Goal: Use online tool/utility: Utilize a website feature to perform a specific function

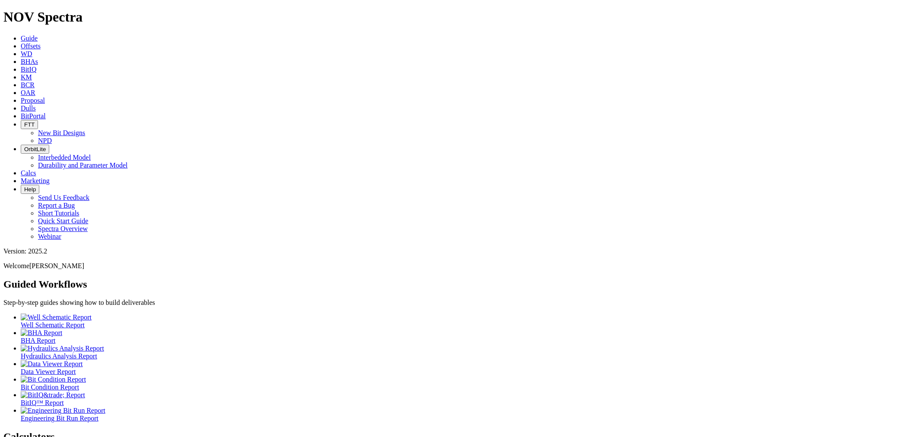
click at [36, 169] on link "Calcs" at bounding box center [29, 172] width 16 height 7
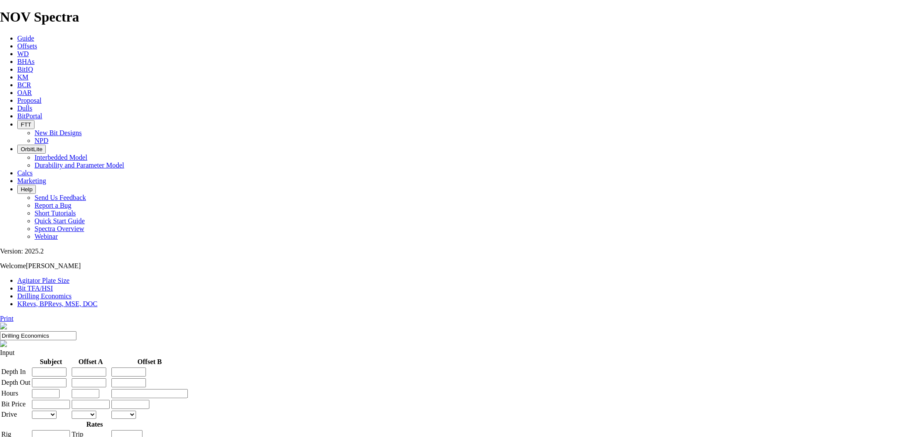
click at [53, 285] on link "Bit TFA/HSI" at bounding box center [35, 288] width 36 height 7
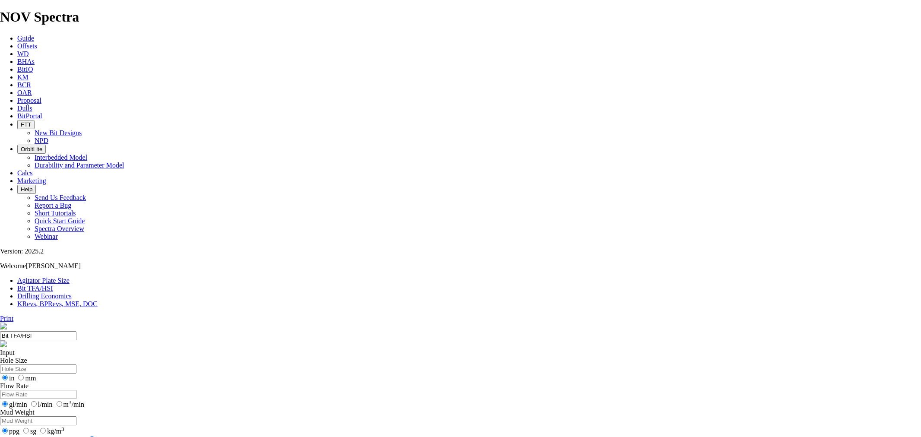
click at [76, 365] on input "Hole Size" at bounding box center [38, 369] width 76 height 9
type input "26"
click at [76, 390] on input "Flow Rate" at bounding box center [38, 394] width 76 height 9
type input "500"
click at [76, 416] on input "Mud Weight" at bounding box center [38, 420] width 76 height 9
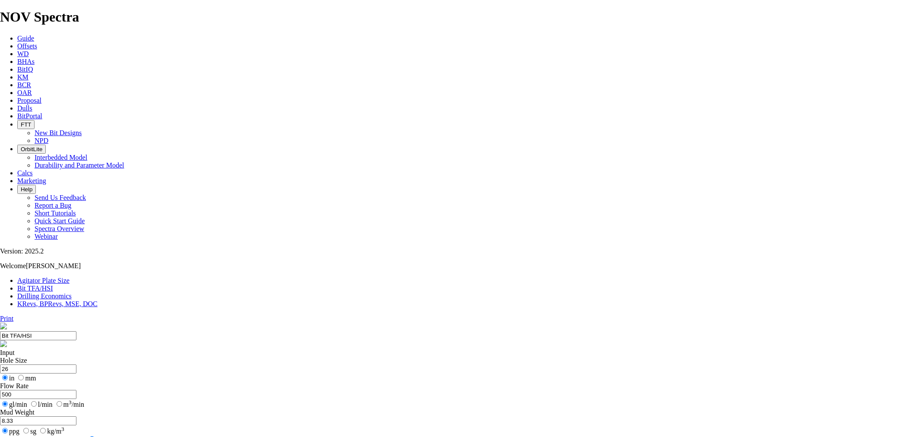
type input "8.33"
click at [117, 436] on input "Number of Nozzles 7" at bounding box center [90, 439] width 56 height 7
drag, startPoint x: 381, startPoint y: 228, endPoint x: 409, endPoint y: 225, distance: 28.6
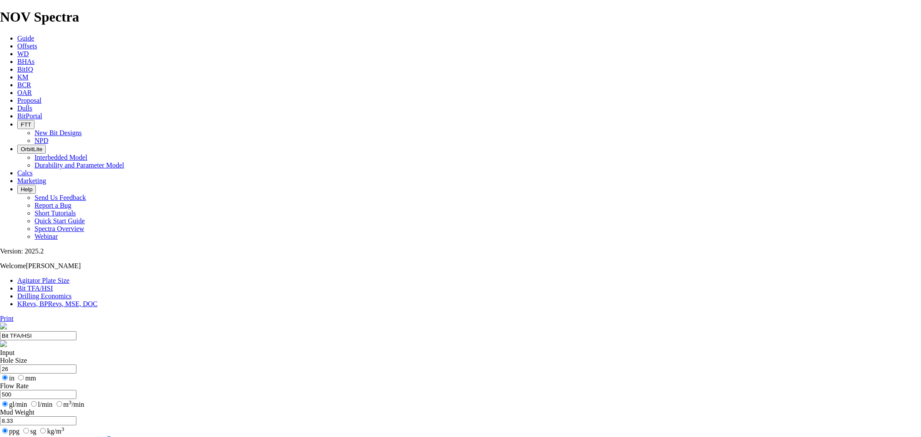
click at [121, 436] on input "Number of Nozzles 10" at bounding box center [93, 439] width 56 height 7
drag, startPoint x: 413, startPoint y: 164, endPoint x: 404, endPoint y: 165, distance: 9.5
type input "9"
click at [117, 436] on input "Number of Nozzles 9" at bounding box center [90, 439] width 56 height 7
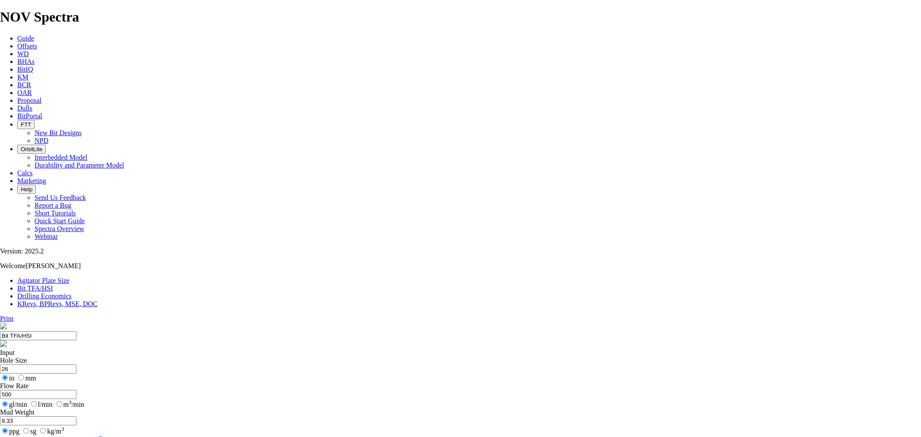
select select "number:12"
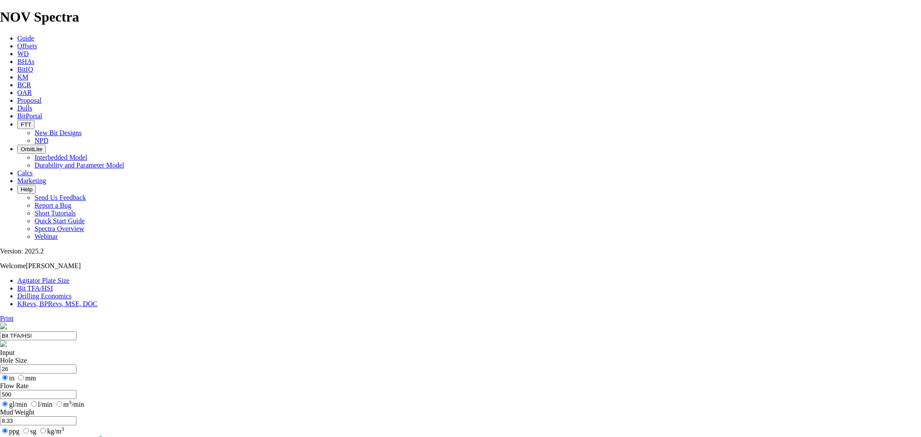
select select "number:12"
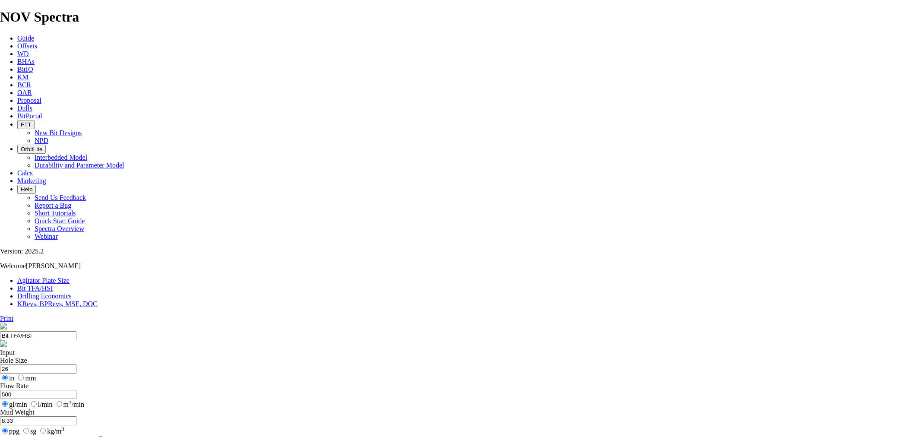
select select "number:12"
select select "number:14"
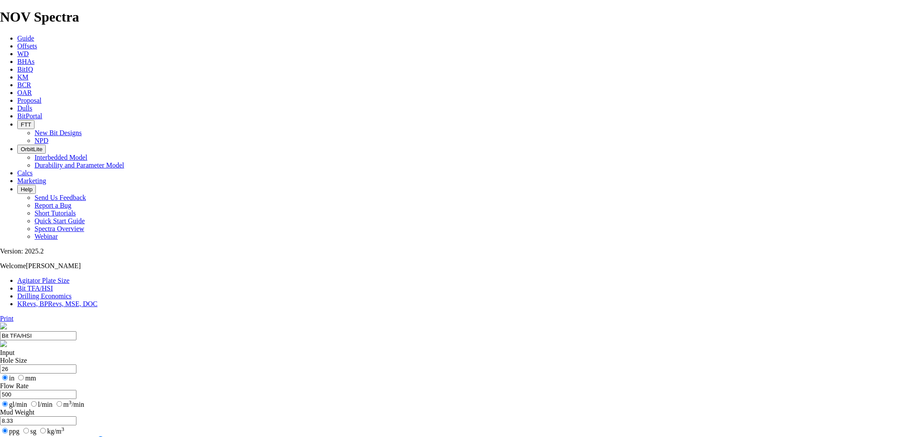
select select "number:14"
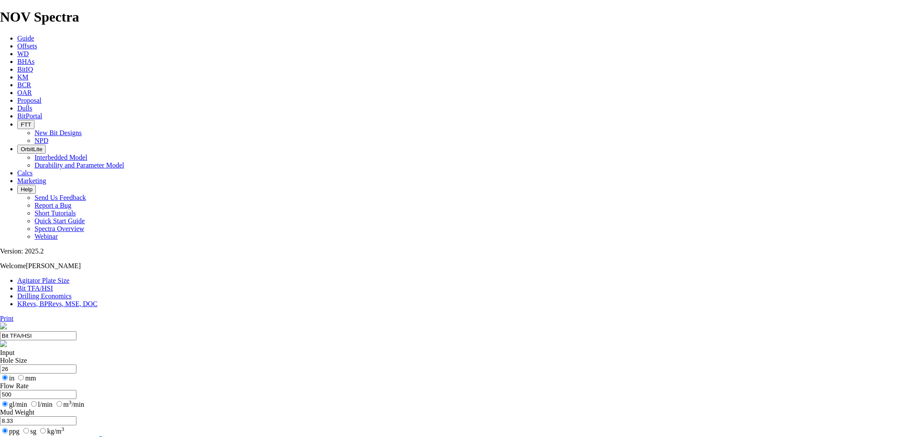
select select "number:14"
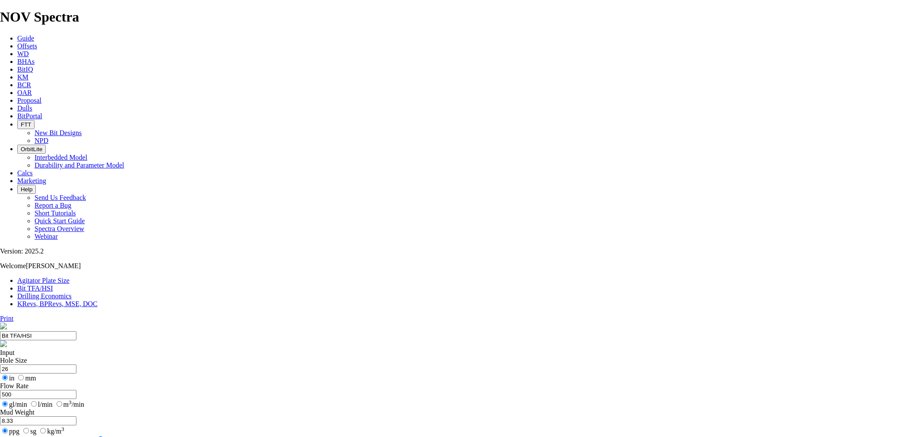
select select "number:15"
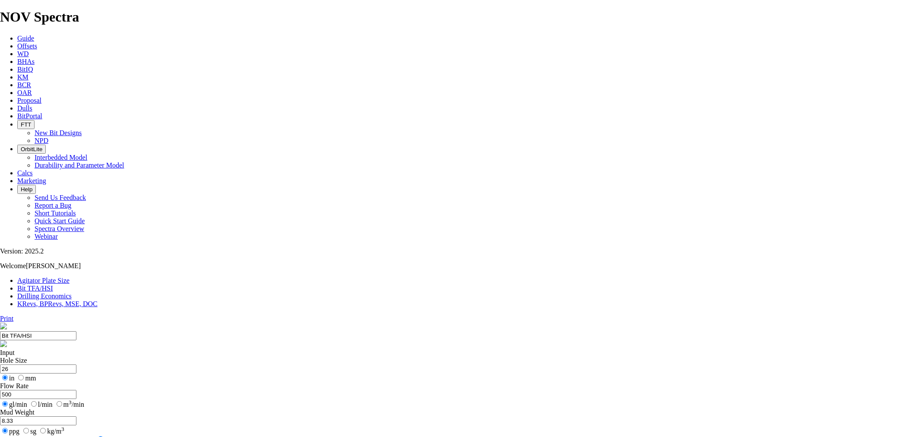
select select "number:15"
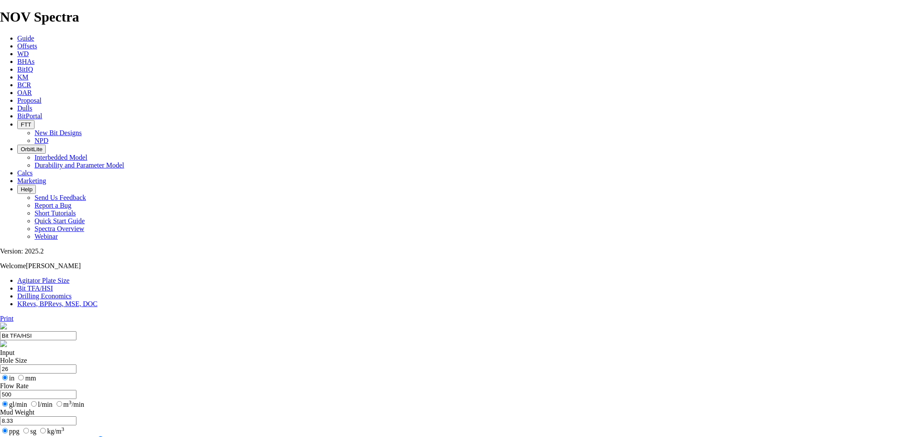
select select "number:15"
select select "number:14"
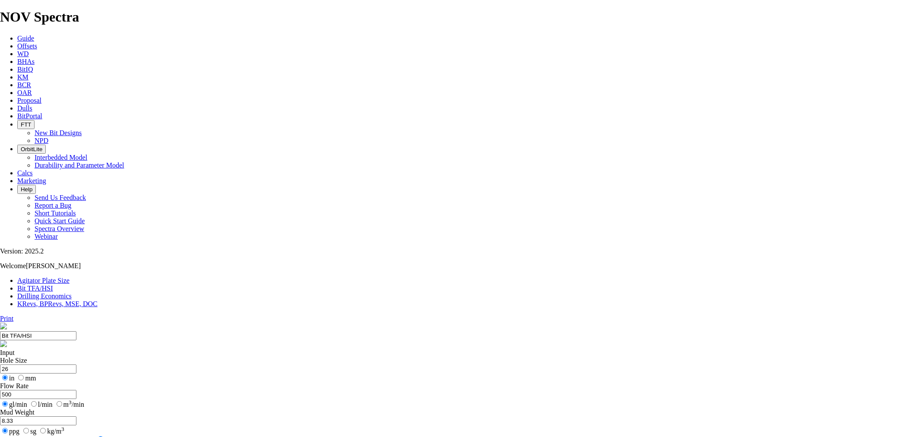
select select "number:14"
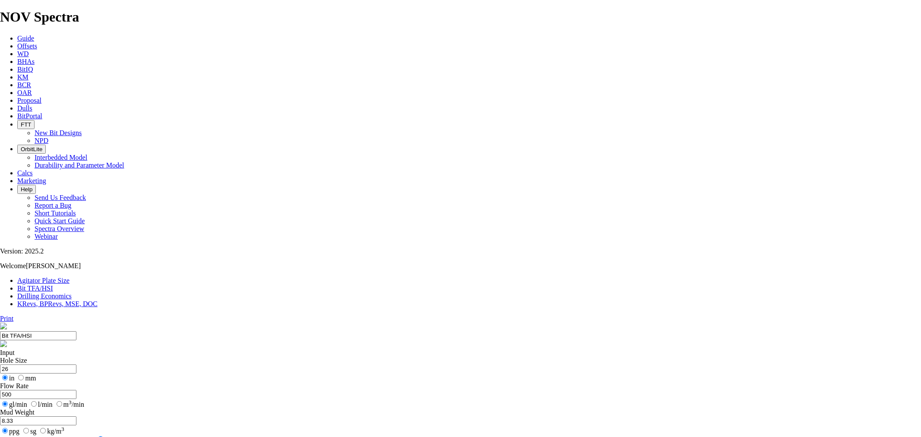
select select "number:14"
select select "number:15"
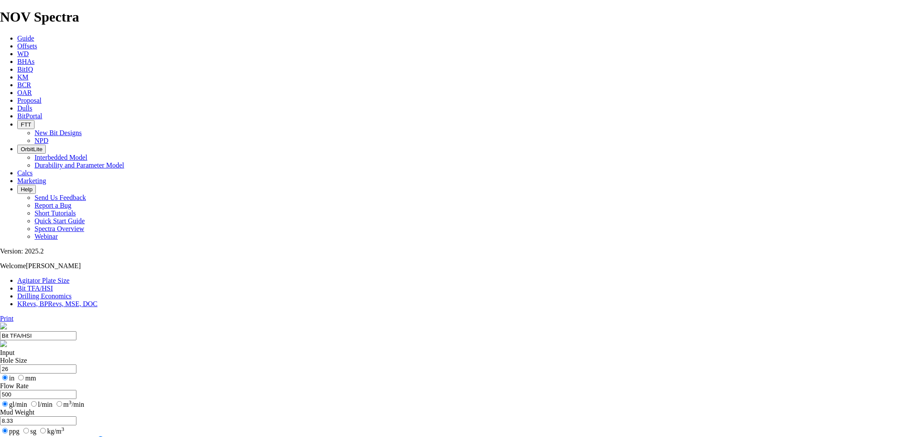
select select "number:15"
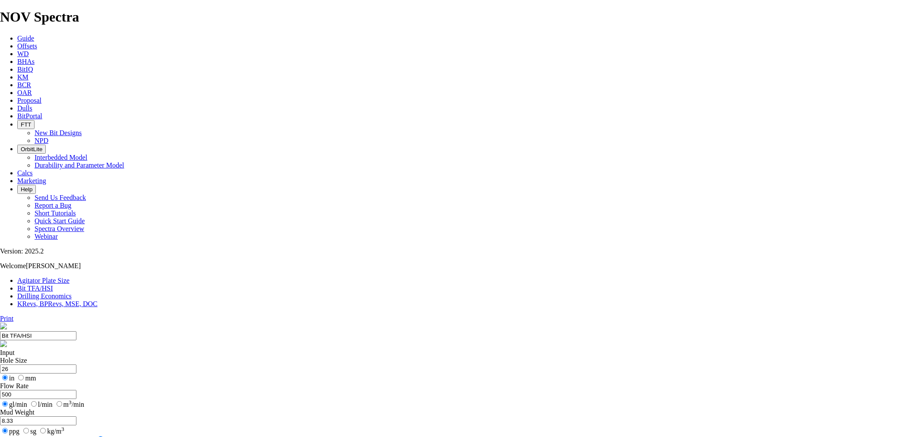
select select "number:15"
select select "number:14"
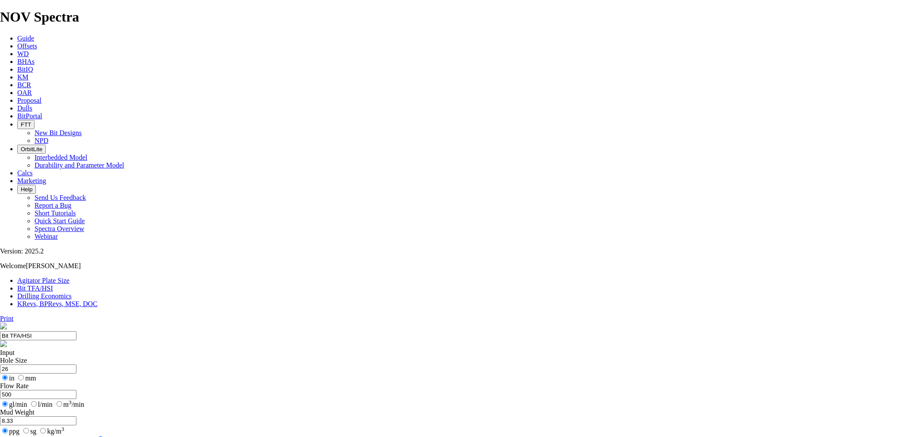
select select "number:14"
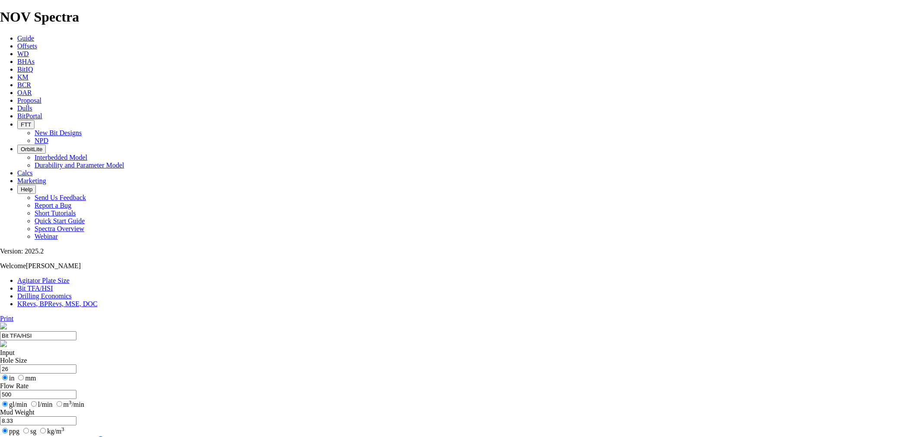
select select "number:15"
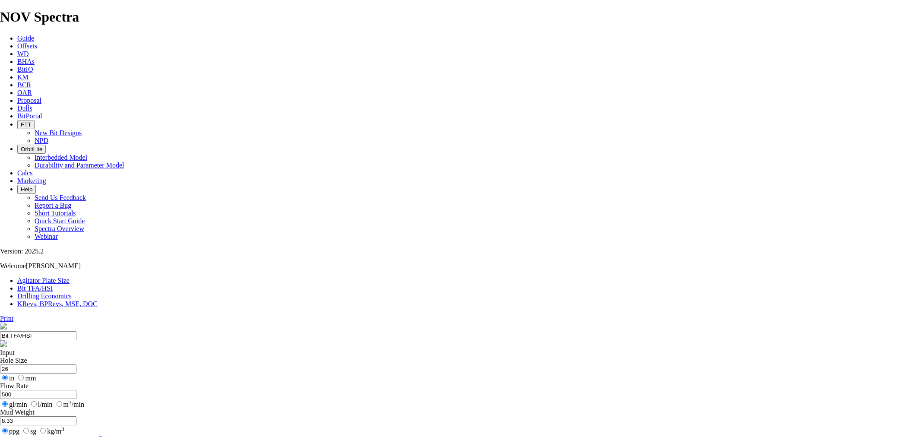
select select "number:14"
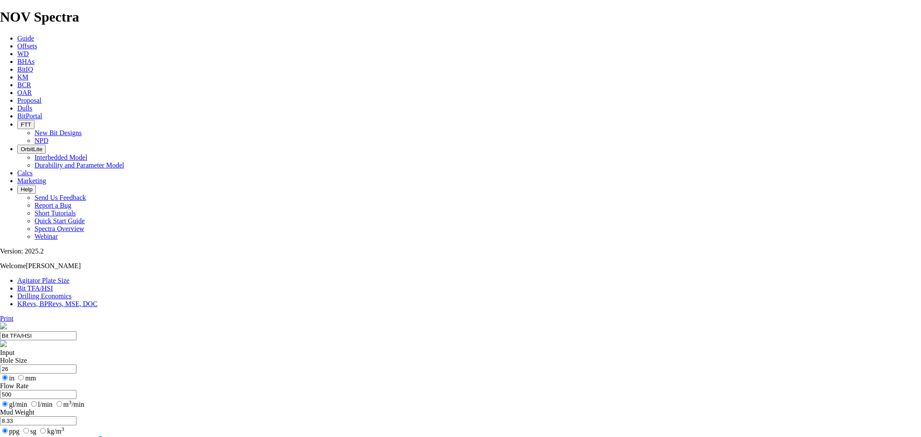
select select "number:13"
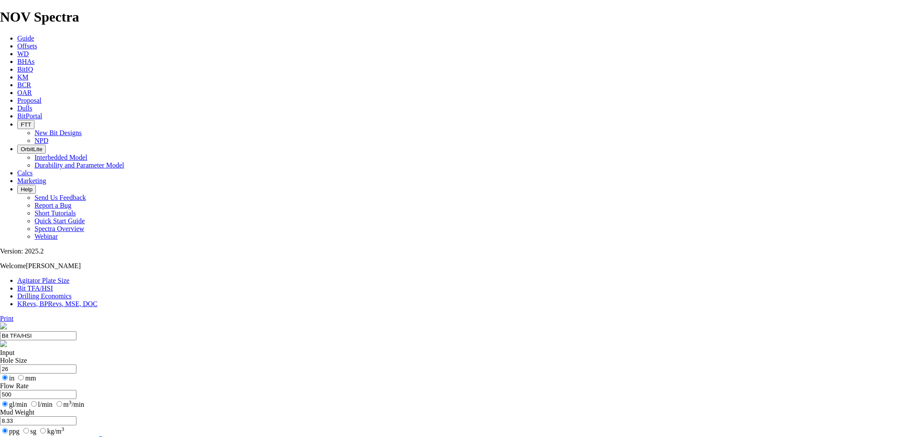
select select "number:16"
select select "number:15"
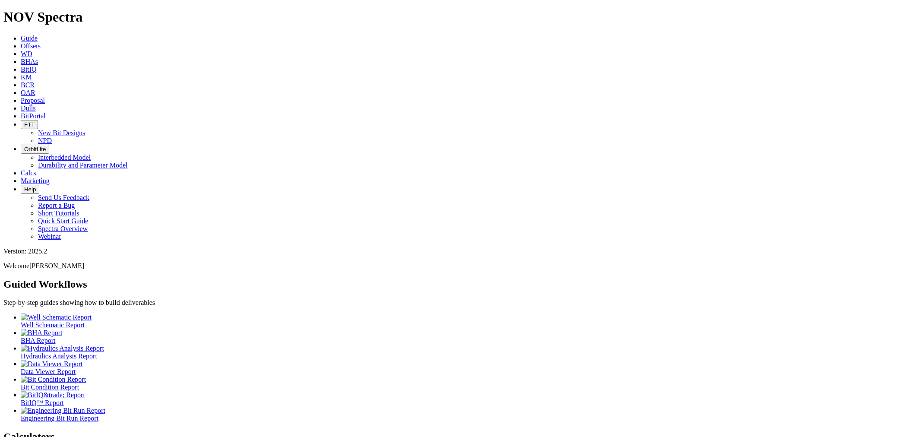
click at [36, 169] on link "Calcs" at bounding box center [29, 172] width 16 height 7
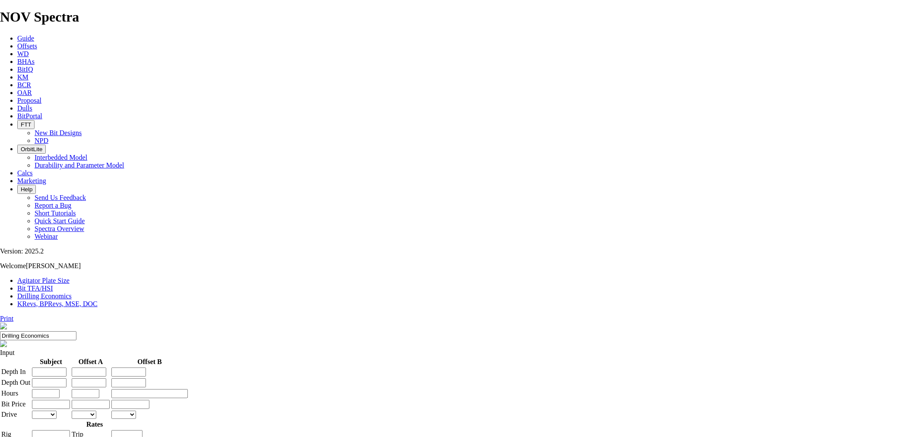
click at [53, 285] on link "Bit TFA/HSI" at bounding box center [35, 288] width 36 height 7
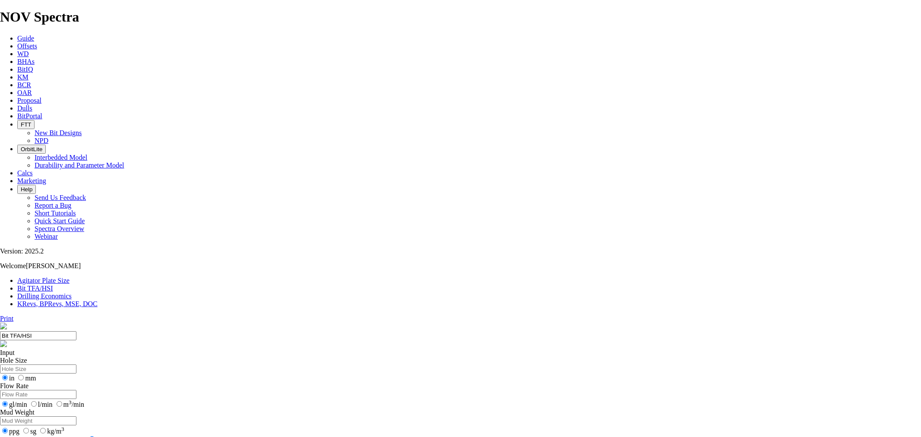
click at [76, 365] on input "Hole Size" at bounding box center [38, 369] width 76 height 9
type input "8.5"
click at [76, 390] on input "Flow Rate" at bounding box center [38, 394] width 76 height 9
type input "500"
click at [76, 416] on input "Mud Weight" at bounding box center [38, 420] width 76 height 9
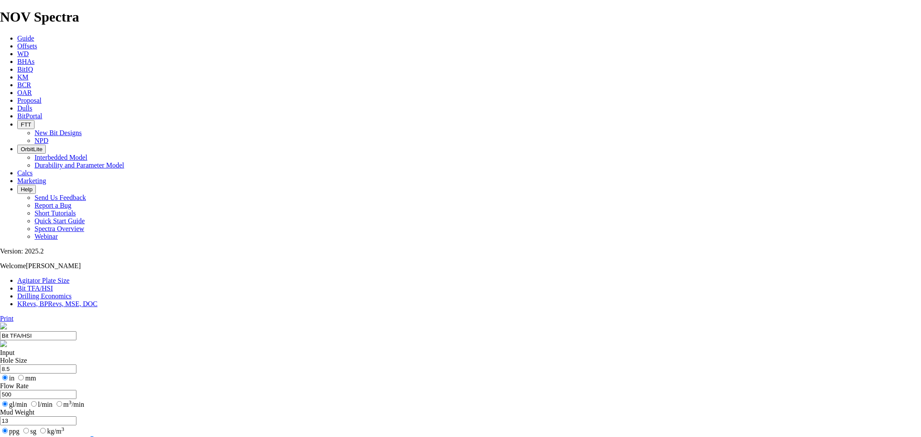
type input "13"
